Goal: Task Accomplishment & Management: Manage account settings

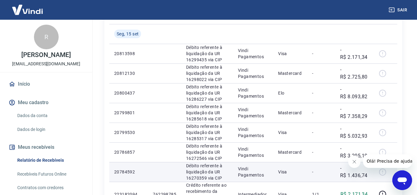
scroll to position [123, 0]
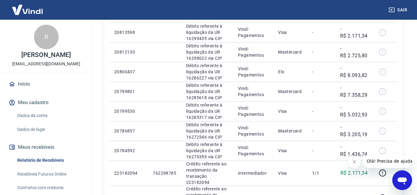
drag, startPoint x: 353, startPoint y: 160, endPoint x: 686, endPoint y: 313, distance: 366.5
click at [353, 160] on icon "Fechar mensagem da empresa" at bounding box center [354, 162] width 5 height 5
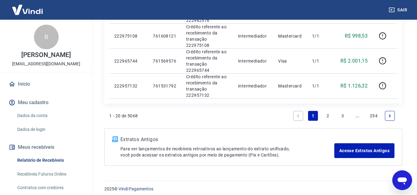
scroll to position [535, 0]
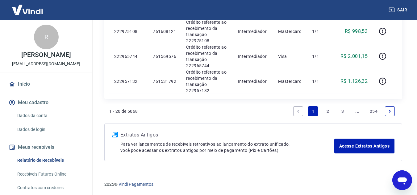
click at [327, 109] on link "2" at bounding box center [328, 112] width 10 height 10
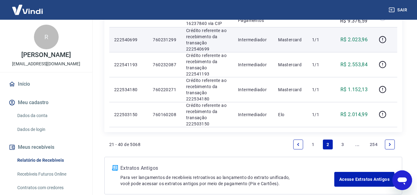
scroll to position [585, 0]
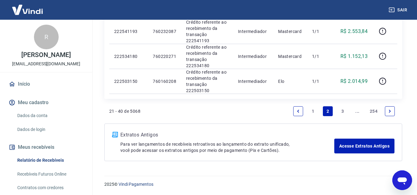
click at [343, 107] on link "3" at bounding box center [343, 112] width 10 height 10
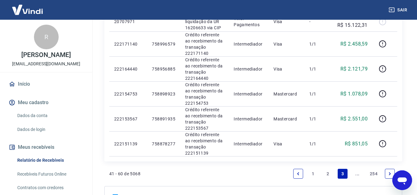
scroll to position [525, 0]
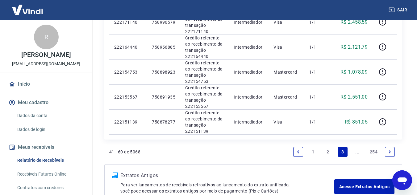
click at [357, 151] on link "..." at bounding box center [358, 152] width 10 height 10
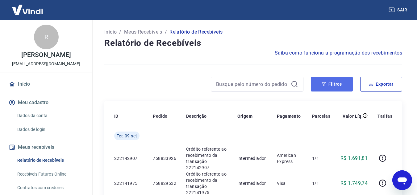
click at [326, 84] on icon "button" at bounding box center [324, 84] width 4 height 4
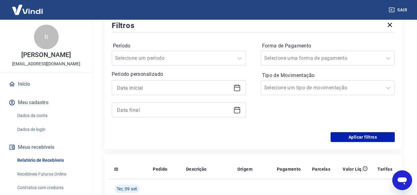
scroll to position [93, 0]
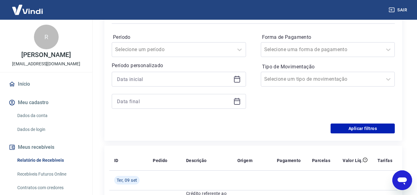
click at [236, 82] on icon at bounding box center [237, 80] width 6 height 6
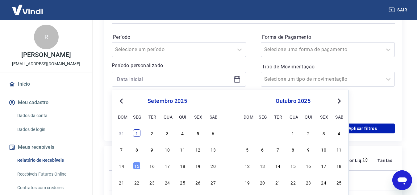
click at [138, 135] on div "1" at bounding box center [136, 133] width 7 height 7
type input "[DATE]"
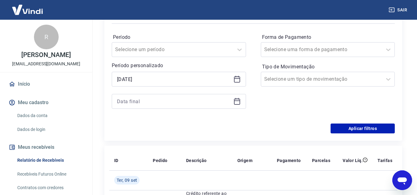
click at [238, 102] on icon at bounding box center [236, 101] width 7 height 7
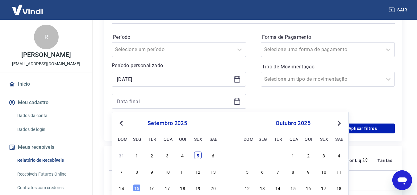
click at [199, 153] on div "5" at bounding box center [197, 155] width 7 height 7
click at [199, 153] on th "Descrição" at bounding box center [206, 161] width 51 height 20
type input "[DATE]"
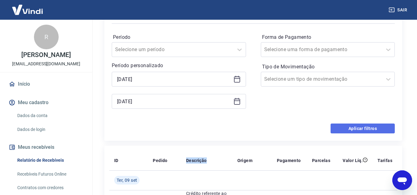
click at [349, 130] on button "Aplicar filtros" at bounding box center [363, 129] width 64 height 10
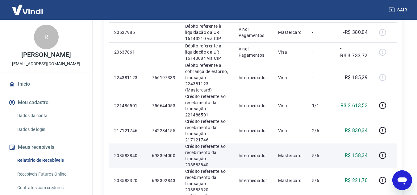
scroll to position [154, 0]
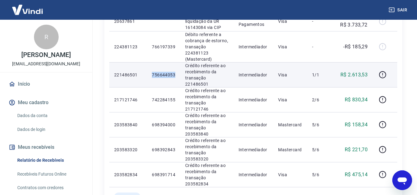
drag, startPoint x: 153, startPoint y: 67, endPoint x: 176, endPoint y: 68, distance: 23.8
click at [176, 68] on td "756644053" at bounding box center [163, 74] width 33 height 25
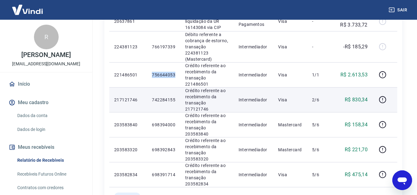
copy p "756644053"
drag, startPoint x: 151, startPoint y: 85, endPoint x: 174, endPoint y: 86, distance: 22.8
click at [174, 87] on td "742284155" at bounding box center [163, 99] width 33 height 25
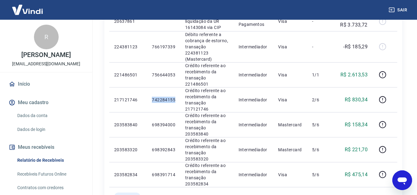
copy p "742284155"
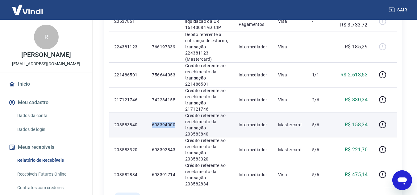
drag, startPoint x: 153, startPoint y: 105, endPoint x: 175, endPoint y: 105, distance: 22.2
click at [175, 122] on p "698394000" at bounding box center [163, 125] width 23 height 6
copy p "698394000"
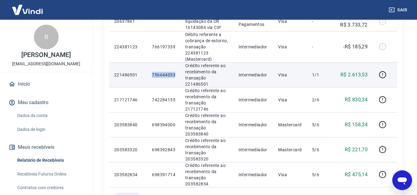
drag, startPoint x: 151, startPoint y: 66, endPoint x: 178, endPoint y: 65, distance: 27.5
click at [178, 65] on td "756644053" at bounding box center [163, 74] width 33 height 25
copy p "756644053"
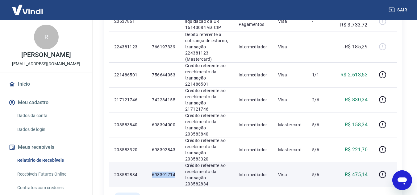
drag, startPoint x: 151, startPoint y: 144, endPoint x: 178, endPoint y: 145, distance: 26.9
click at [178, 162] on td "698391714" at bounding box center [163, 174] width 33 height 25
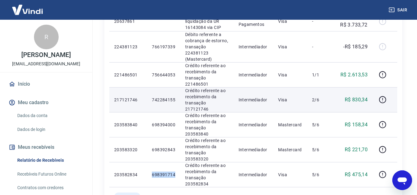
copy p "698391714"
drag, startPoint x: 152, startPoint y: 85, endPoint x: 176, endPoint y: 85, distance: 24.4
click at [176, 87] on td "742284155" at bounding box center [163, 99] width 33 height 25
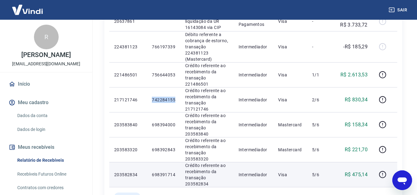
copy p "742284155"
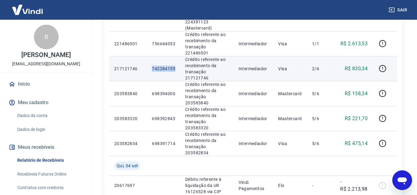
scroll to position [185, 0]
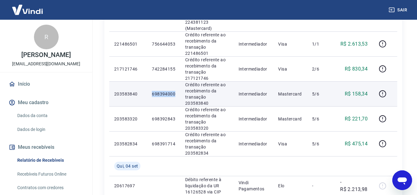
drag, startPoint x: 153, startPoint y: 74, endPoint x: 175, endPoint y: 75, distance: 22.2
click at [175, 91] on p "698394000" at bounding box center [163, 94] width 23 height 6
copy p "698394000"
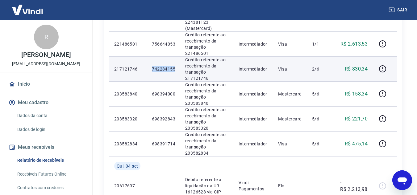
drag, startPoint x: 157, startPoint y: 55, endPoint x: 175, endPoint y: 55, distance: 18.8
click at [175, 56] on td "742284155" at bounding box center [163, 68] width 33 height 25
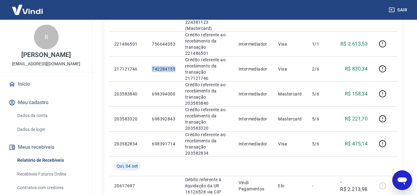
copy p "742284155"
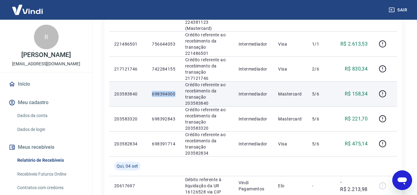
drag, startPoint x: 155, startPoint y: 75, endPoint x: 176, endPoint y: 75, distance: 20.7
click at [176, 82] on td "698394000" at bounding box center [163, 94] width 33 height 25
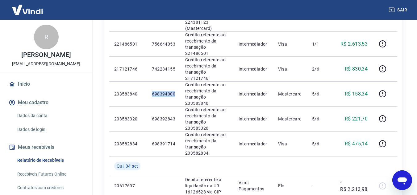
copy p "698394000"
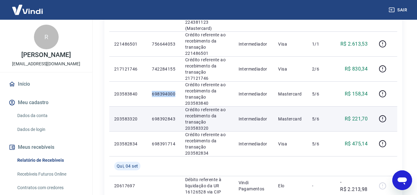
scroll to position [154, 0]
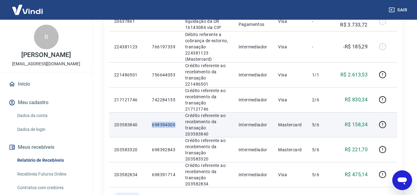
click at [157, 122] on p "698394000" at bounding box center [163, 125] width 23 height 6
drag, startPoint x: 153, startPoint y: 105, endPoint x: 166, endPoint y: 106, distance: 12.7
click at [166, 122] on p "698394000" at bounding box center [163, 125] width 23 height 6
click at [161, 122] on p "698394000" at bounding box center [163, 125] width 23 height 6
drag, startPoint x: 152, startPoint y: 105, endPoint x: 174, endPoint y: 105, distance: 22.5
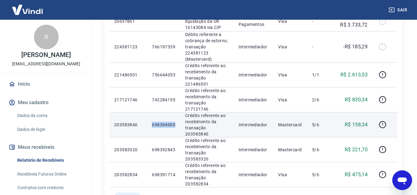
click at [174, 122] on p "698394000" at bounding box center [163, 125] width 23 height 6
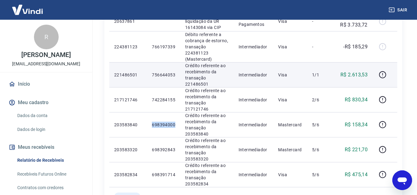
copy p "698394000"
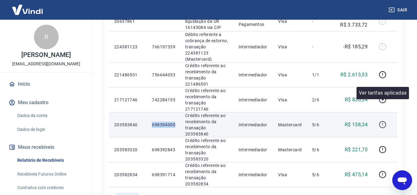
click at [382, 121] on icon "button" at bounding box center [383, 125] width 8 height 8
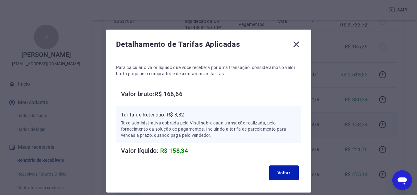
click at [298, 41] on icon at bounding box center [296, 45] width 10 height 10
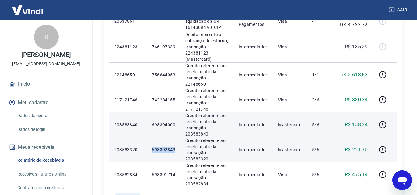
drag, startPoint x: 153, startPoint y: 126, endPoint x: 175, endPoint y: 128, distance: 22.6
click at [175, 137] on td "698392843" at bounding box center [163, 149] width 33 height 25
click at [381, 146] on icon "button" at bounding box center [383, 150] width 8 height 8
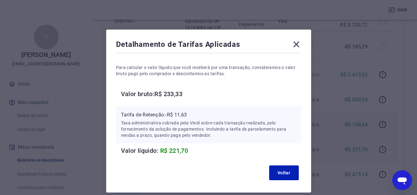
click at [297, 47] on icon at bounding box center [296, 45] width 10 height 10
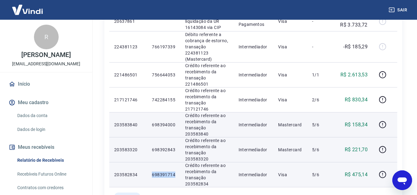
drag, startPoint x: 153, startPoint y: 146, endPoint x: 174, endPoint y: 144, distance: 22.0
click at [174, 172] on p "698391714" at bounding box center [163, 175] width 23 height 6
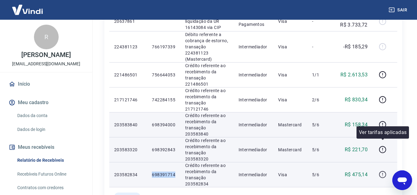
click at [382, 171] on icon "button" at bounding box center [383, 175] width 8 height 8
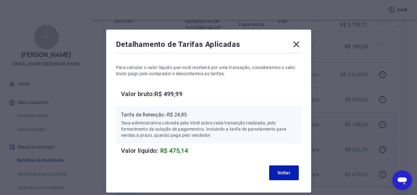
click at [294, 43] on icon at bounding box center [296, 45] width 10 height 10
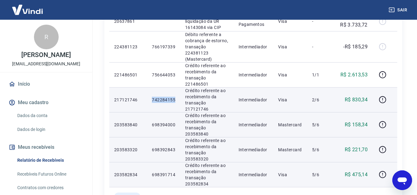
drag, startPoint x: 152, startPoint y: 86, endPoint x: 175, endPoint y: 85, distance: 22.9
click at [175, 87] on td "742284155" at bounding box center [163, 99] width 33 height 25
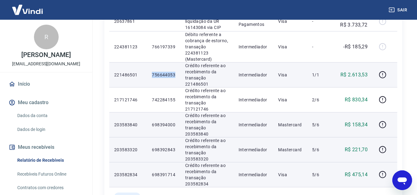
drag, startPoint x: 152, startPoint y: 66, endPoint x: 176, endPoint y: 65, distance: 23.8
click at [176, 65] on td "756644053" at bounding box center [163, 74] width 33 height 25
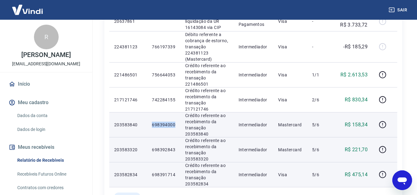
drag, startPoint x: 152, startPoint y: 105, endPoint x: 176, endPoint y: 106, distance: 23.8
click at [176, 112] on td "698394000" at bounding box center [163, 124] width 33 height 25
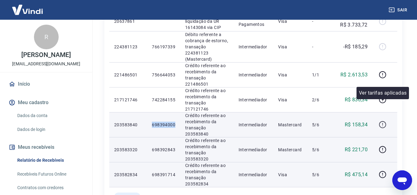
click at [384, 121] on icon "button" at bounding box center [383, 125] width 8 height 8
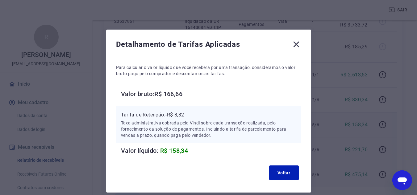
click at [296, 43] on icon at bounding box center [296, 45] width 10 height 10
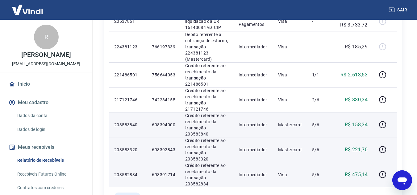
click at [154, 147] on p "698392843" at bounding box center [163, 150] width 23 height 6
drag, startPoint x: 153, startPoint y: 125, endPoint x: 177, endPoint y: 125, distance: 23.8
click at [177, 137] on td "698392843" at bounding box center [163, 149] width 33 height 25
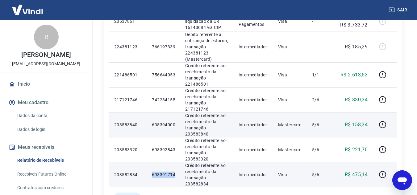
drag, startPoint x: 153, startPoint y: 144, endPoint x: 174, endPoint y: 143, distance: 21.6
click at [174, 172] on p "698391714" at bounding box center [163, 175] width 23 height 6
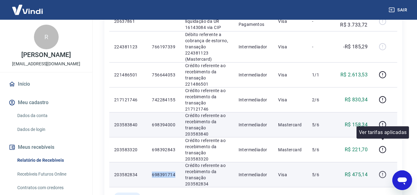
click at [384, 171] on icon "button" at bounding box center [383, 175] width 8 height 8
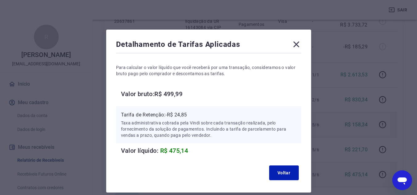
click at [295, 47] on icon at bounding box center [296, 45] width 6 height 6
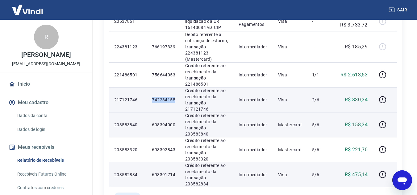
drag, startPoint x: 152, startPoint y: 84, endPoint x: 175, endPoint y: 85, distance: 22.6
click at [175, 97] on p "742284155" at bounding box center [163, 100] width 23 height 6
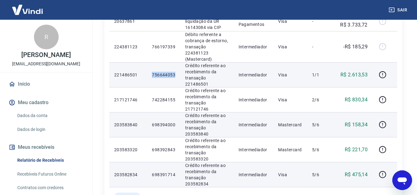
drag, startPoint x: 152, startPoint y: 65, endPoint x: 175, endPoint y: 66, distance: 22.9
click at [175, 72] on p "756644053" at bounding box center [163, 75] width 23 height 6
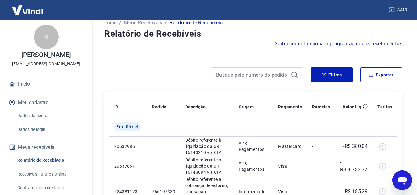
scroll to position [0, 0]
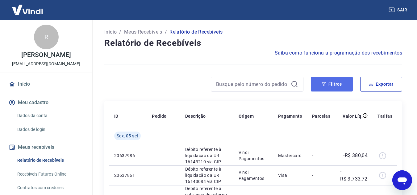
click at [329, 83] on button "Filtros" at bounding box center [332, 84] width 42 height 15
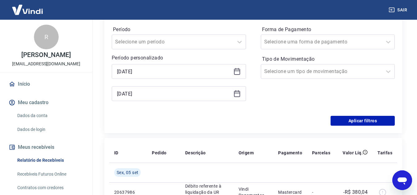
scroll to position [123, 0]
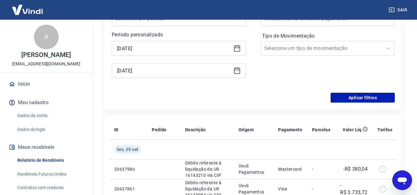
click at [238, 73] on icon at bounding box center [237, 71] width 6 height 6
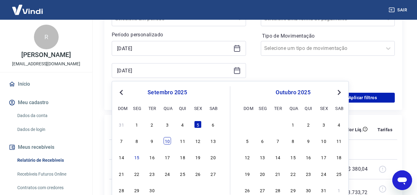
click at [169, 142] on div "10" at bounding box center [167, 140] width 7 height 7
click at [169, 142] on td at bounding box center [163, 150] width 33 height 20
type input "[DATE]"
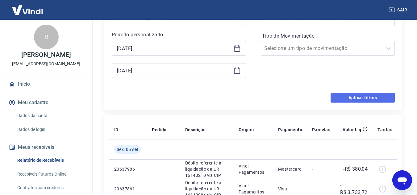
click at [357, 102] on button "Aplicar filtros" at bounding box center [363, 98] width 64 height 10
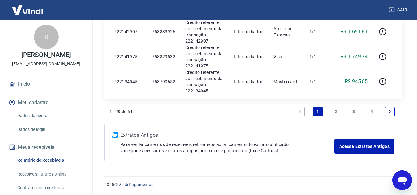
scroll to position [546, 0]
click at [337, 111] on link "2" at bounding box center [336, 112] width 10 height 10
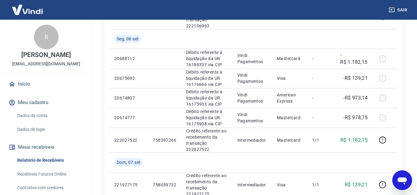
scroll to position [309, 0]
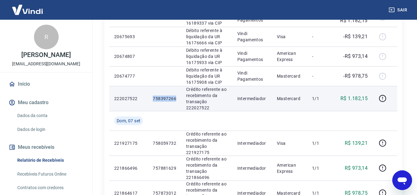
drag, startPoint x: 154, startPoint y: 98, endPoint x: 178, endPoint y: 98, distance: 23.5
click at [178, 98] on td "758397266" at bounding box center [164, 98] width 33 height 25
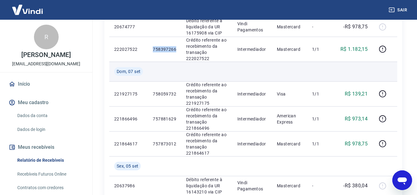
scroll to position [370, 0]
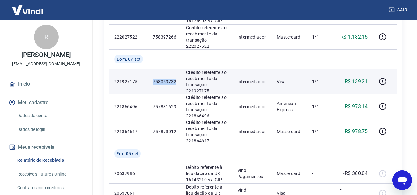
drag, startPoint x: 153, startPoint y: 82, endPoint x: 178, endPoint y: 78, distance: 24.9
click at [178, 78] on td "758059732" at bounding box center [164, 81] width 33 height 25
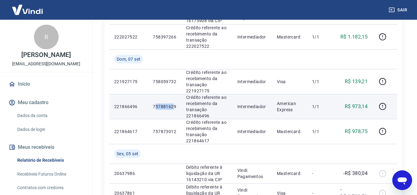
drag, startPoint x: 155, startPoint y: 106, endPoint x: 173, endPoint y: 106, distance: 18.5
click at [173, 106] on p "757881629" at bounding box center [164, 107] width 23 height 6
drag, startPoint x: 160, startPoint y: 106, endPoint x: 151, endPoint y: 106, distance: 8.6
click at [159, 106] on p "757881629" at bounding box center [164, 107] width 23 height 6
click at [157, 106] on p "757881629" at bounding box center [164, 107] width 23 height 6
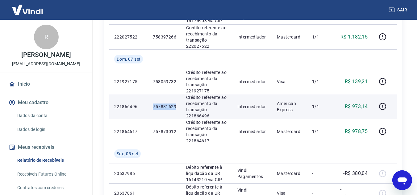
drag, startPoint x: 153, startPoint y: 105, endPoint x: 178, endPoint y: 107, distance: 25.0
click at [178, 107] on td "757881629" at bounding box center [164, 106] width 33 height 25
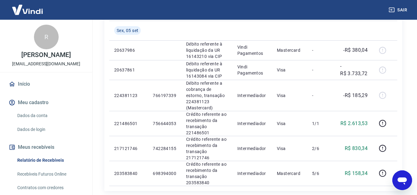
scroll to position [586, 0]
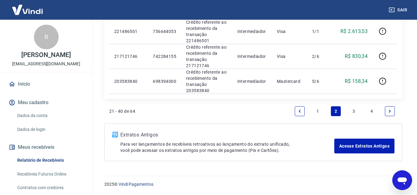
click at [317, 110] on link "1" at bounding box center [318, 112] width 10 height 10
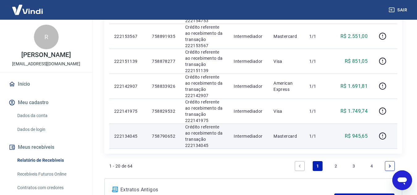
scroll to position [546, 0]
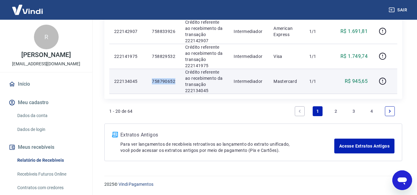
drag, startPoint x: 150, startPoint y: 79, endPoint x: 176, endPoint y: 82, distance: 25.4
click at [176, 82] on td "758790652" at bounding box center [163, 81] width 33 height 25
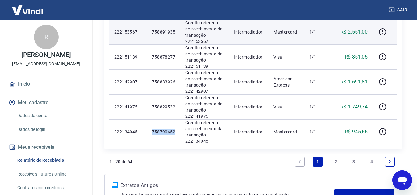
scroll to position [484, 0]
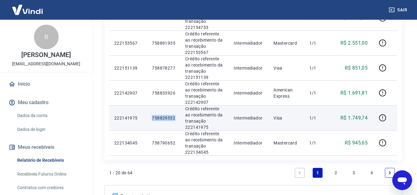
drag, startPoint x: 152, startPoint y: 117, endPoint x: 178, endPoint y: 118, distance: 26.6
click at [178, 118] on td "758829532" at bounding box center [163, 118] width 33 height 25
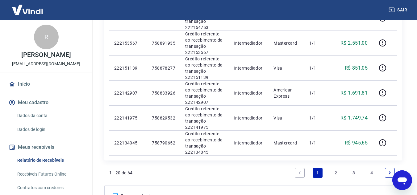
click at [336, 175] on link "2" at bounding box center [336, 173] width 10 height 10
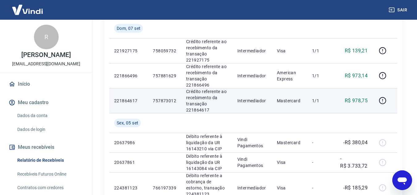
scroll to position [586, 0]
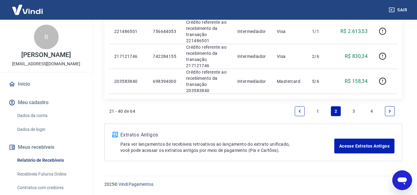
click at [320, 110] on link "1" at bounding box center [318, 112] width 10 height 10
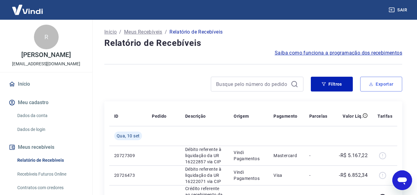
click at [369, 86] on button "Exportar" at bounding box center [381, 84] width 42 height 15
type input "[DATE]"
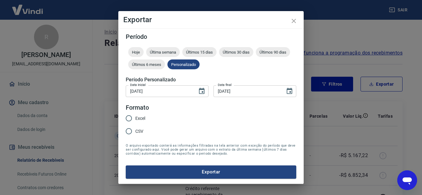
click at [131, 118] on input "Excel" at bounding box center [128, 118] width 13 height 13
radio input "true"
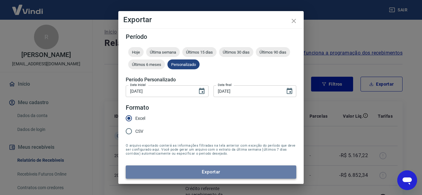
click at [209, 173] on button "Exportar" at bounding box center [211, 172] width 170 height 13
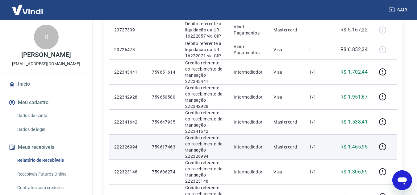
scroll to position [93, 0]
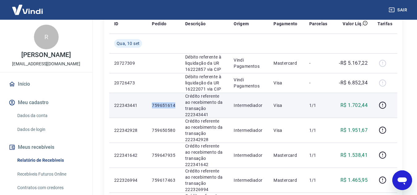
drag, startPoint x: 151, startPoint y: 104, endPoint x: 178, endPoint y: 106, distance: 27.5
click at [178, 106] on td "759651614" at bounding box center [163, 105] width 33 height 25
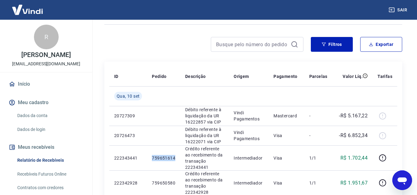
scroll to position [21, 0]
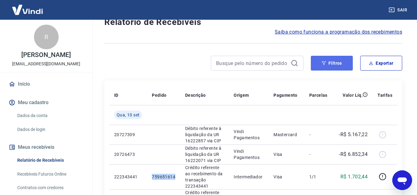
click at [316, 65] on button "Filtros" at bounding box center [332, 63] width 42 height 15
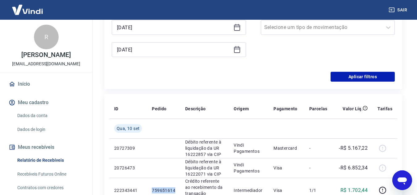
scroll to position [114, 0]
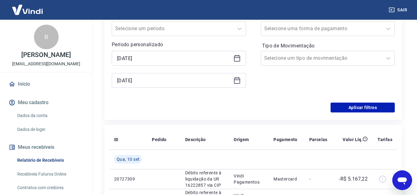
click at [238, 78] on icon at bounding box center [237, 81] width 6 height 6
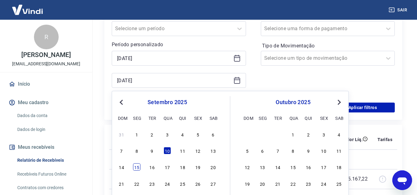
click at [137, 164] on div "15" at bounding box center [136, 167] width 7 height 7
click at [137, 164] on td "Qua, 10 set" at bounding box center [128, 160] width 38 height 20
type input "[DATE]"
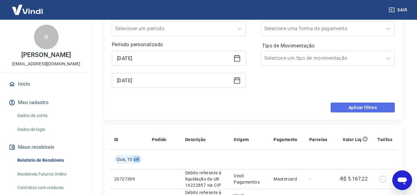
click at [346, 105] on button "Aplicar filtros" at bounding box center [363, 108] width 64 height 10
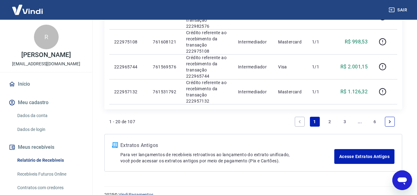
scroll to position [535, 0]
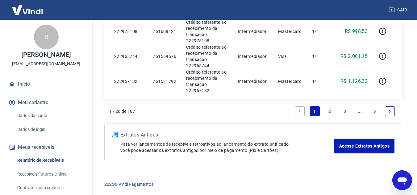
click at [328, 109] on link "2" at bounding box center [330, 112] width 10 height 10
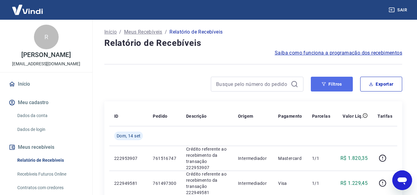
click at [335, 88] on button "Filtros" at bounding box center [332, 84] width 42 height 15
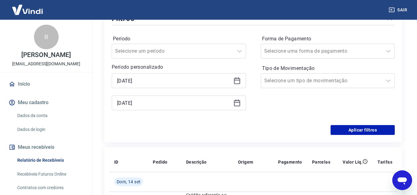
scroll to position [93, 0]
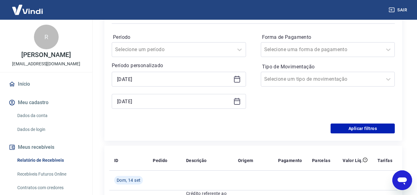
click at [236, 74] on div "[DATE]" at bounding box center [179, 79] width 134 height 15
click at [235, 79] on icon at bounding box center [237, 78] width 6 height 1
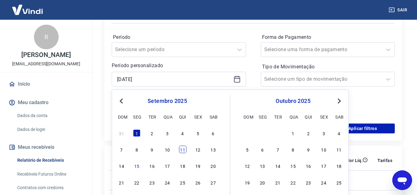
click at [183, 147] on div "11" at bounding box center [182, 149] width 7 height 7
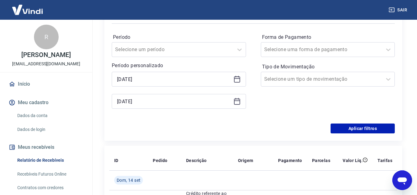
click at [239, 79] on icon at bounding box center [237, 78] width 6 height 1
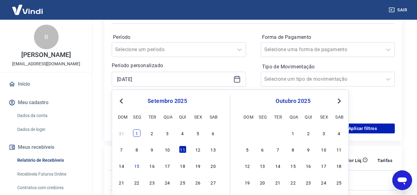
click at [140, 133] on div "1" at bounding box center [136, 133] width 7 height 7
click at [140, 133] on div "Aplicar filtros" at bounding box center [253, 129] width 283 height 10
type input "[DATE]"
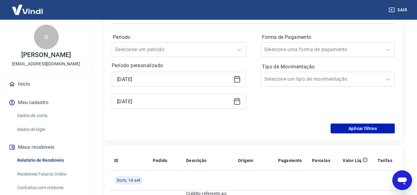
click at [238, 104] on icon at bounding box center [236, 101] width 7 height 7
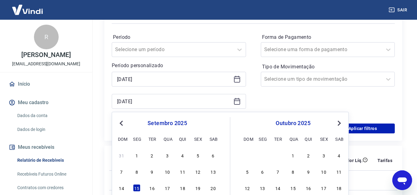
click at [178, 173] on div "7 8 9 10 11 12 13" at bounding box center [167, 172] width 101 height 9
drag, startPoint x: 178, startPoint y: 173, endPoint x: 182, endPoint y: 172, distance: 3.8
click at [178, 173] on div "7 8 9 10 11 12 13" at bounding box center [167, 172] width 101 height 9
click at [182, 172] on div "11" at bounding box center [182, 171] width 7 height 7
click at [182, 172] on td at bounding box center [207, 181] width 52 height 20
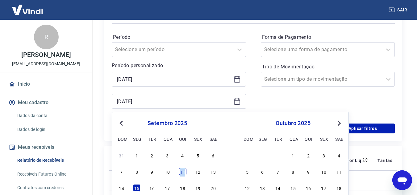
type input "[DATE]"
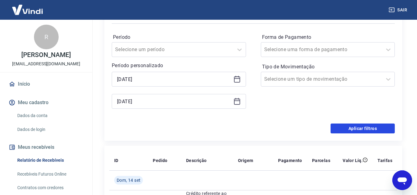
drag, startPoint x: 369, startPoint y: 128, endPoint x: 286, endPoint y: 100, distance: 87.2
click at [368, 128] on button "Aplicar filtros" at bounding box center [363, 129] width 64 height 10
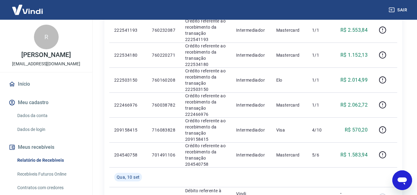
scroll to position [216, 0]
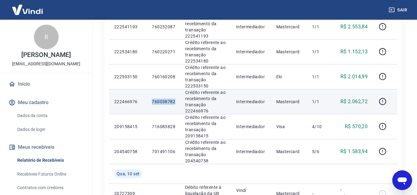
drag, startPoint x: 152, startPoint y: 102, endPoint x: 175, endPoint y: 103, distance: 23.5
click at [175, 103] on td "760038782" at bounding box center [163, 101] width 33 height 25
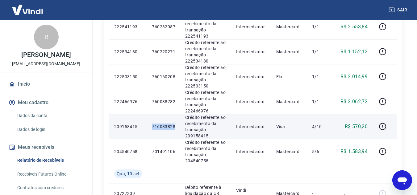
drag, startPoint x: 153, startPoint y: 125, endPoint x: 176, endPoint y: 125, distance: 23.5
click at [176, 125] on td "716083828" at bounding box center [163, 126] width 33 height 25
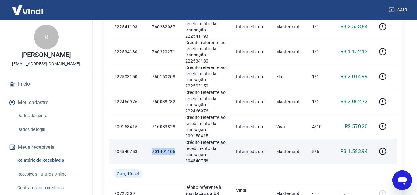
drag, startPoint x: 153, startPoint y: 151, endPoint x: 176, endPoint y: 153, distance: 23.5
click at [176, 153] on td "701491106" at bounding box center [163, 151] width 33 height 25
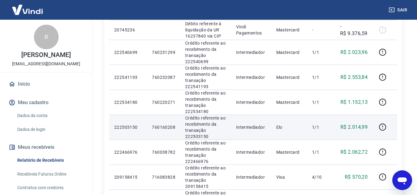
scroll to position [154, 0]
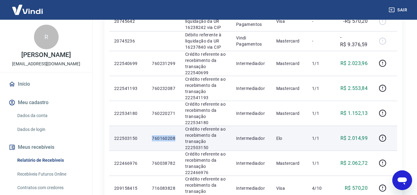
drag, startPoint x: 153, startPoint y: 138, endPoint x: 177, endPoint y: 141, distance: 24.5
click at [177, 141] on td "760160208" at bounding box center [163, 138] width 33 height 25
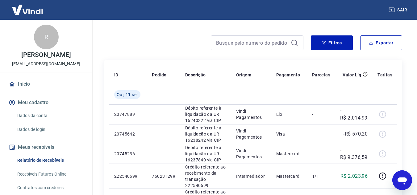
scroll to position [31, 0]
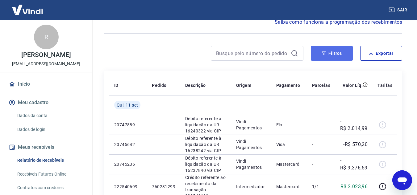
click at [332, 56] on button "Filtros" at bounding box center [332, 53] width 42 height 15
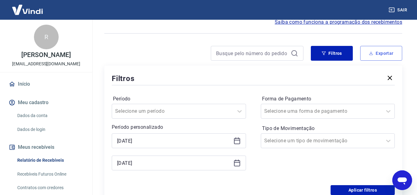
click at [382, 54] on button "Exportar" at bounding box center [381, 53] width 42 height 15
type input "[DATE]"
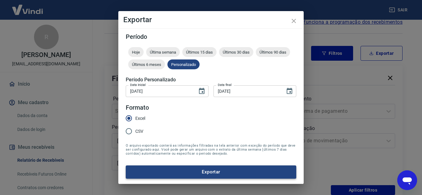
click at [205, 172] on button "Exportar" at bounding box center [211, 172] width 170 height 13
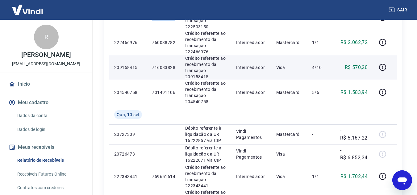
scroll to position [401, 0]
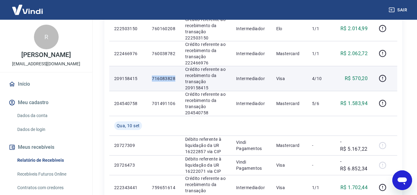
drag, startPoint x: 152, startPoint y: 78, endPoint x: 175, endPoint y: 79, distance: 23.2
click at [175, 79] on td "716083828" at bounding box center [163, 78] width 33 height 25
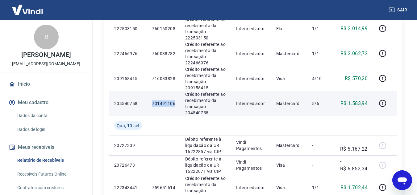
drag, startPoint x: 152, startPoint y: 105, endPoint x: 174, endPoint y: 106, distance: 22.2
click at [174, 106] on td "701491106" at bounding box center [163, 103] width 33 height 25
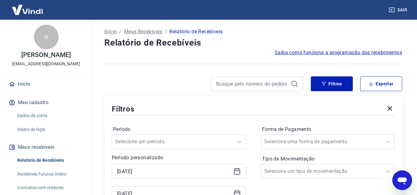
scroll to position [0, 0]
